Goal: Transaction & Acquisition: Purchase product/service

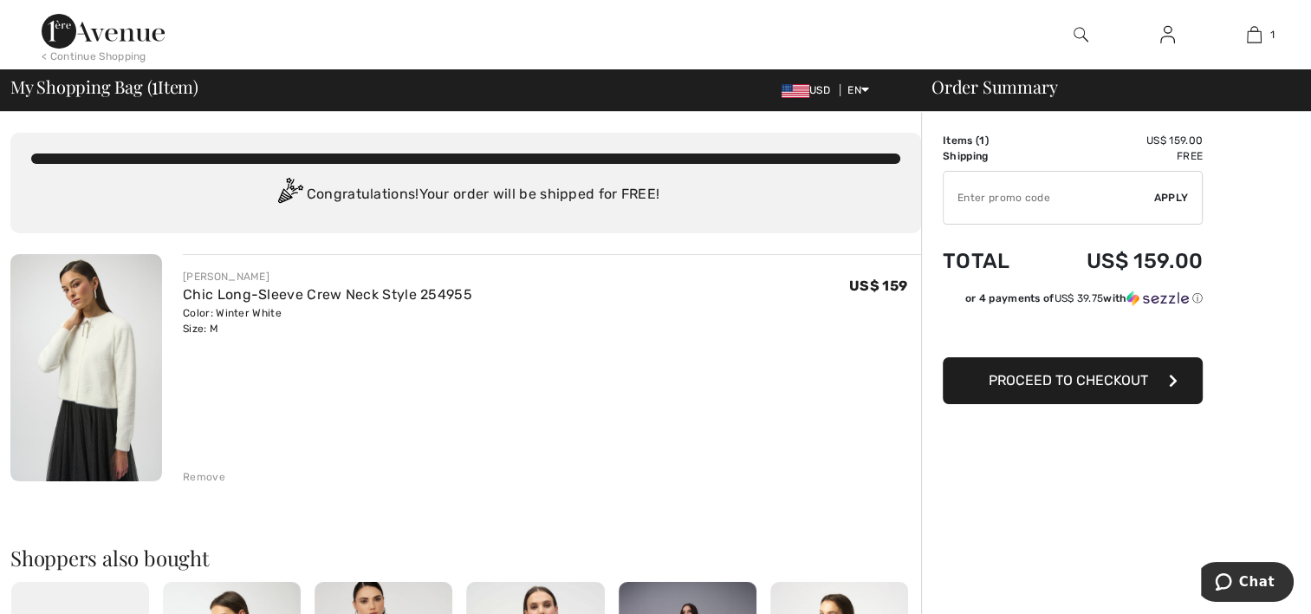
drag, startPoint x: 93, startPoint y: 341, endPoint x: 163, endPoint y: 309, distance: 77.5
click at [93, 341] on img at bounding box center [86, 367] width 152 height 227
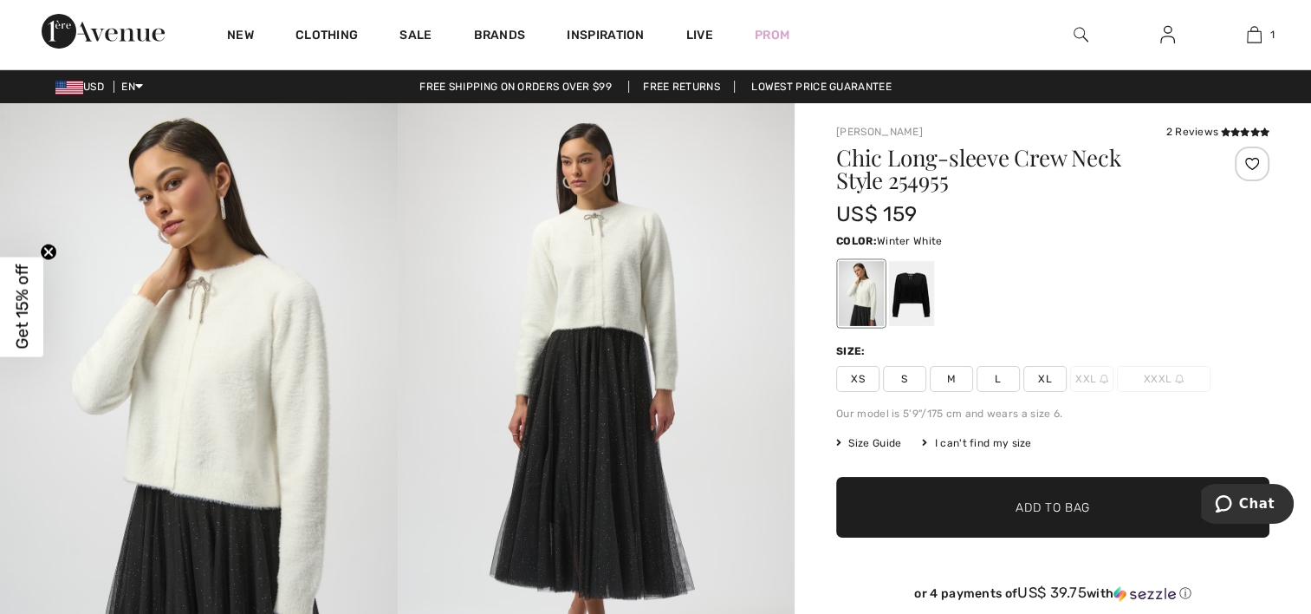
click at [207, 361] on img at bounding box center [199, 400] width 398 height 595
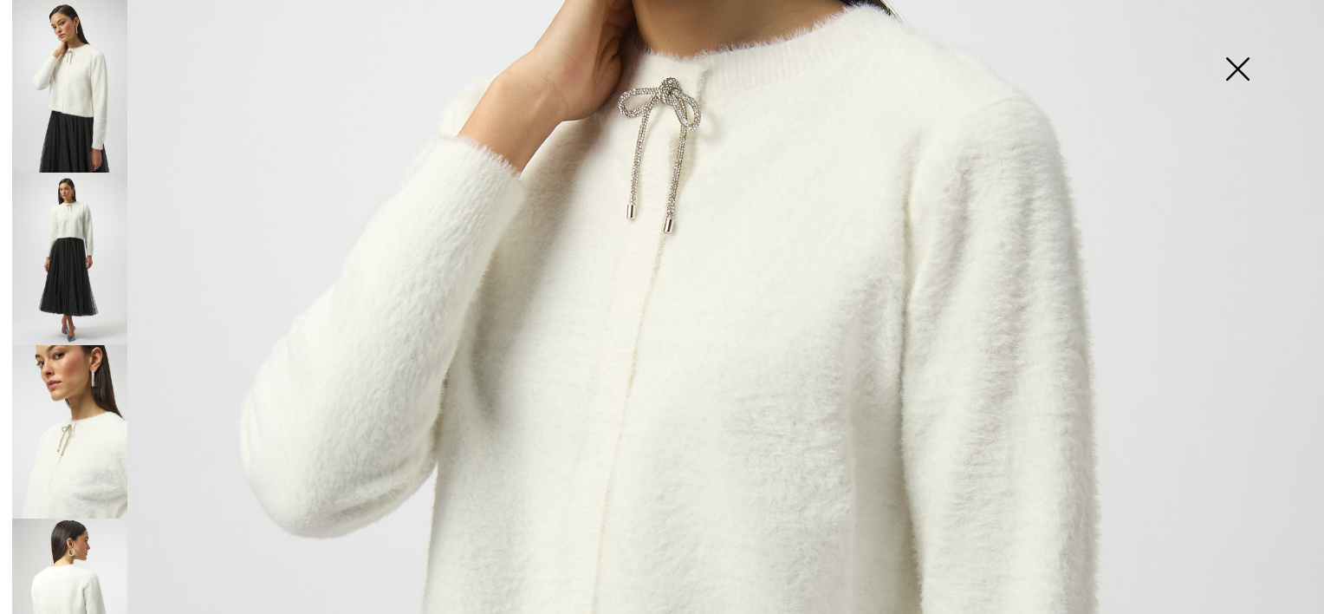
scroll to position [494, 0]
